Goal: Book appointment/travel/reservation

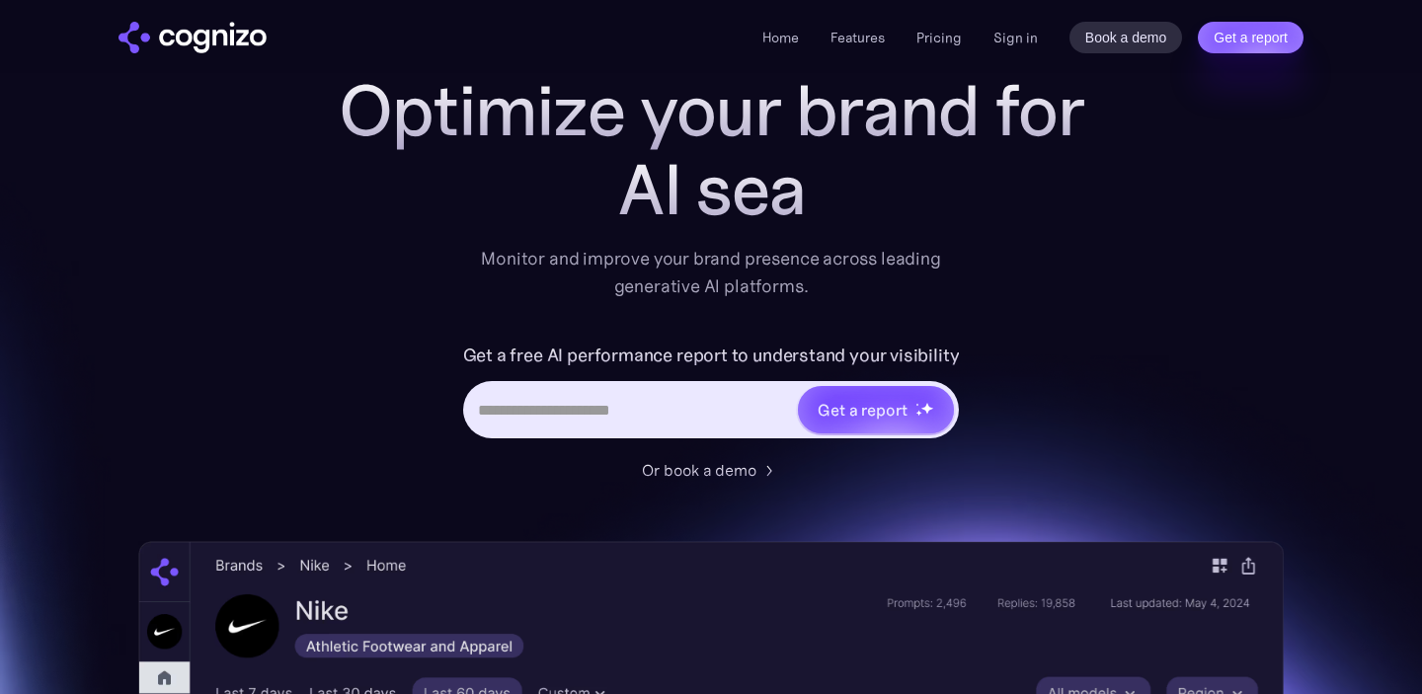
scroll to position [197, 0]
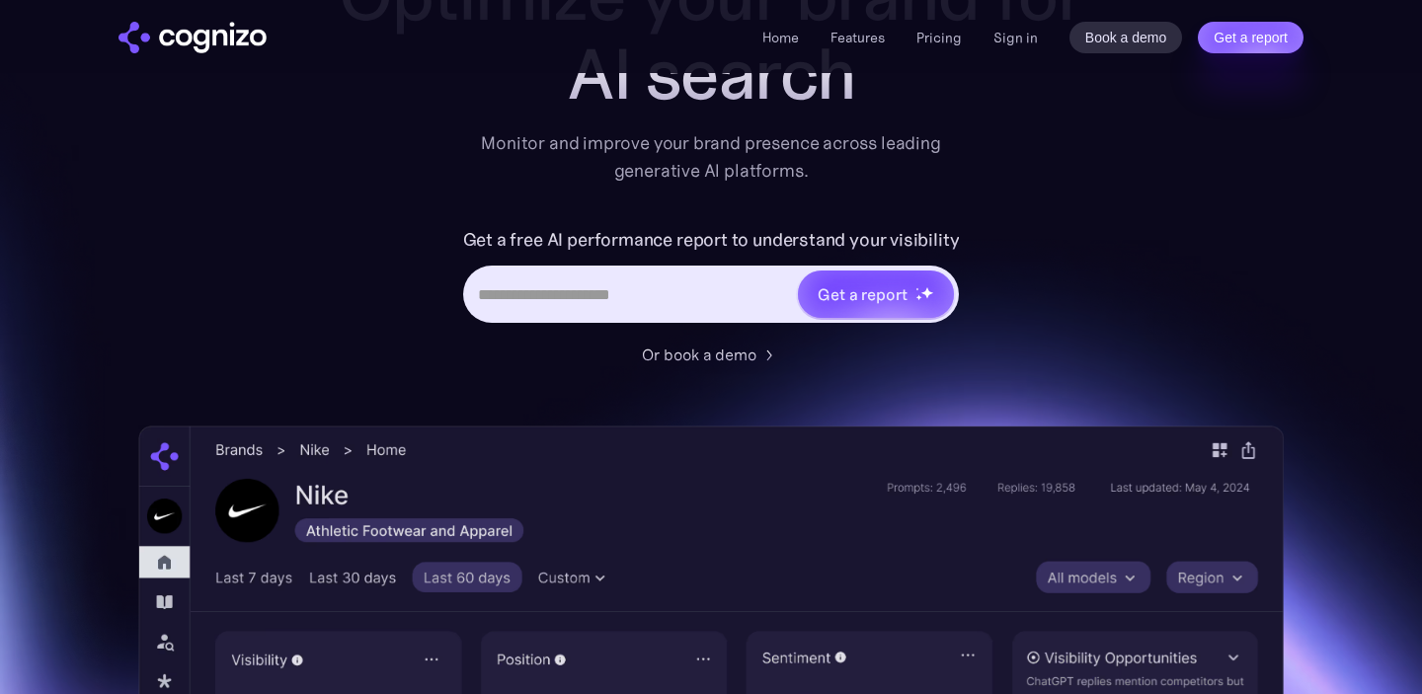
click at [672, 278] on input "Hero URL Input Form" at bounding box center [631, 295] width 331 height 38
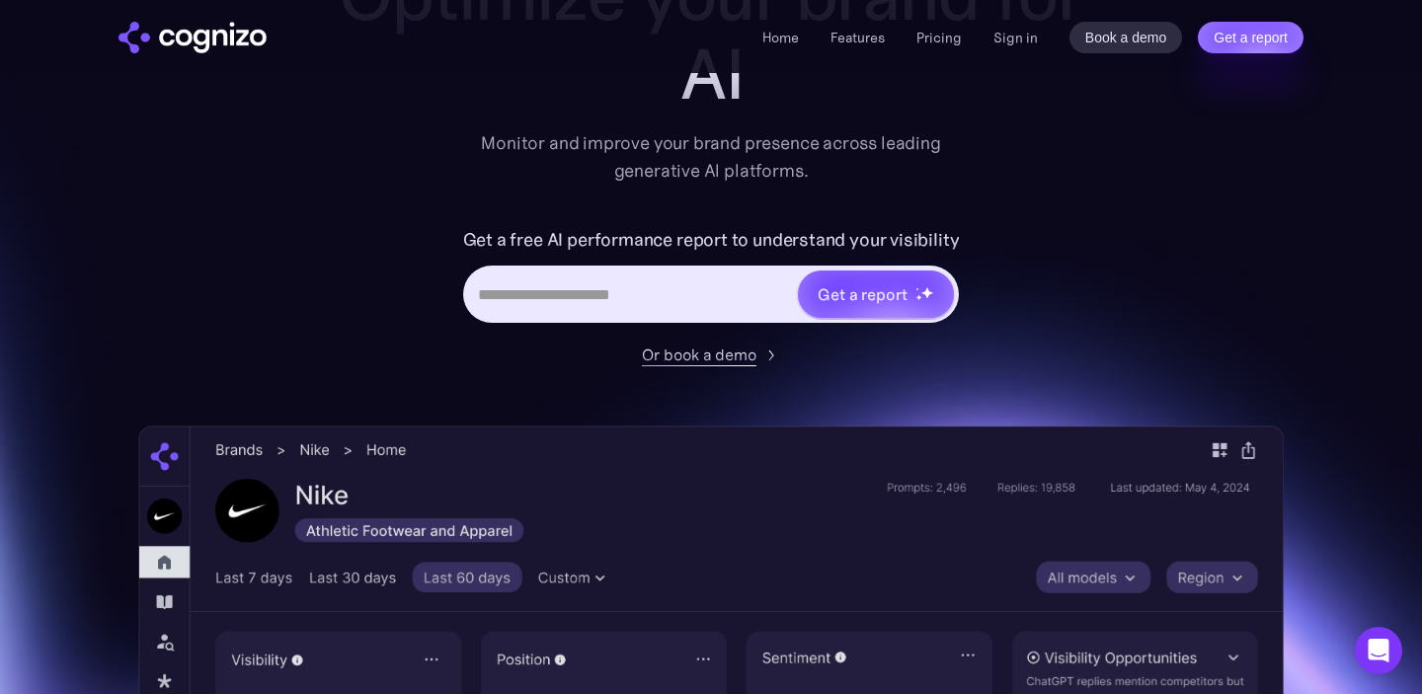
click at [675, 356] on div "Or book a demo" at bounding box center [699, 355] width 115 height 24
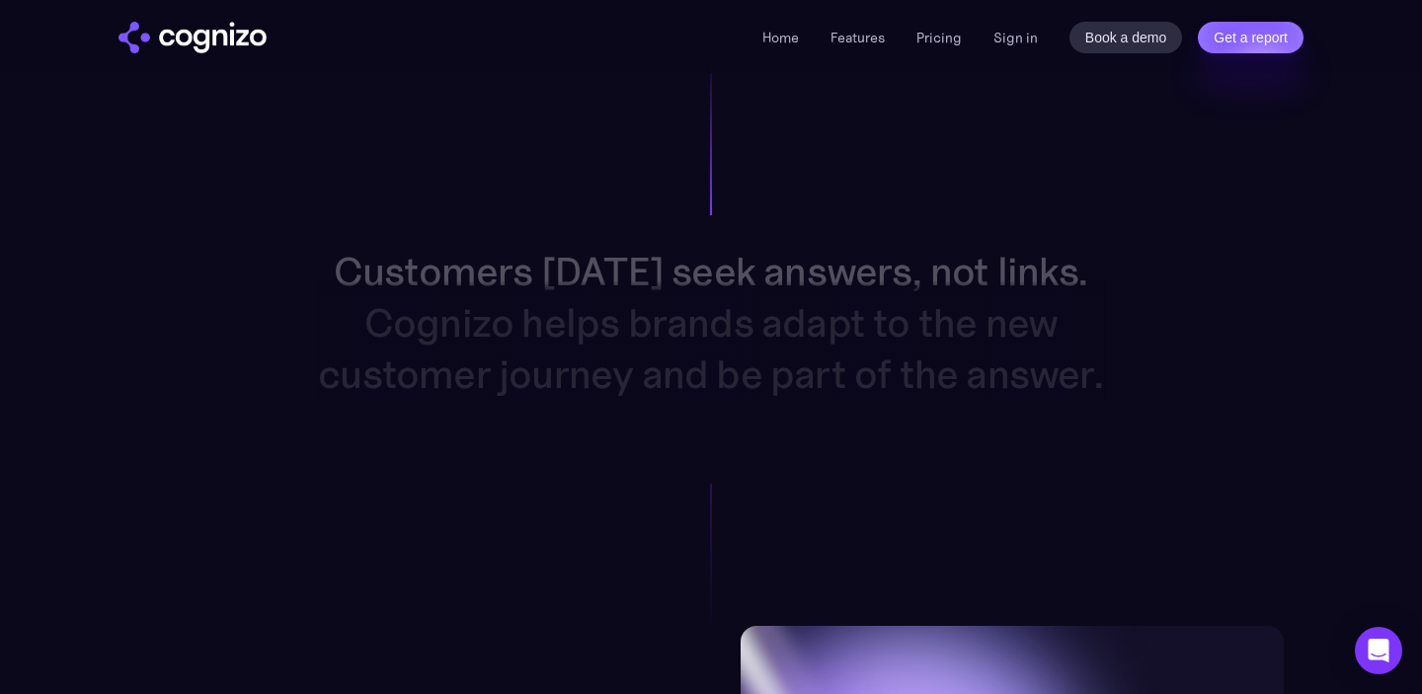
scroll to position [2054, 0]
